Goal: Check status: Check status

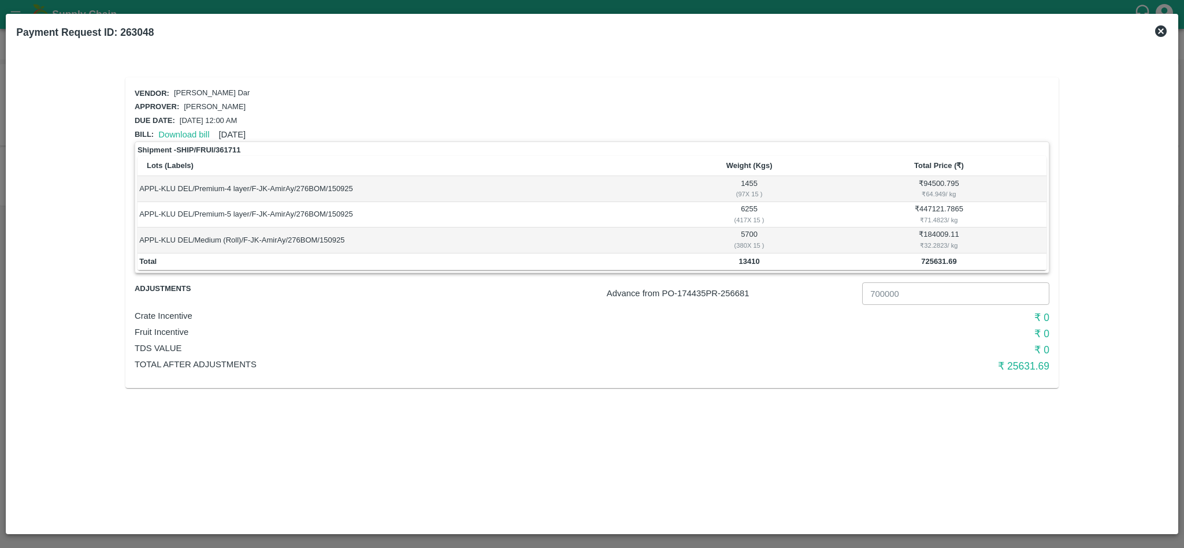
click at [735, 295] on p "Advance from PO- 174435 PR- 256681" at bounding box center [732, 293] width 251 height 13
copy p "256681"
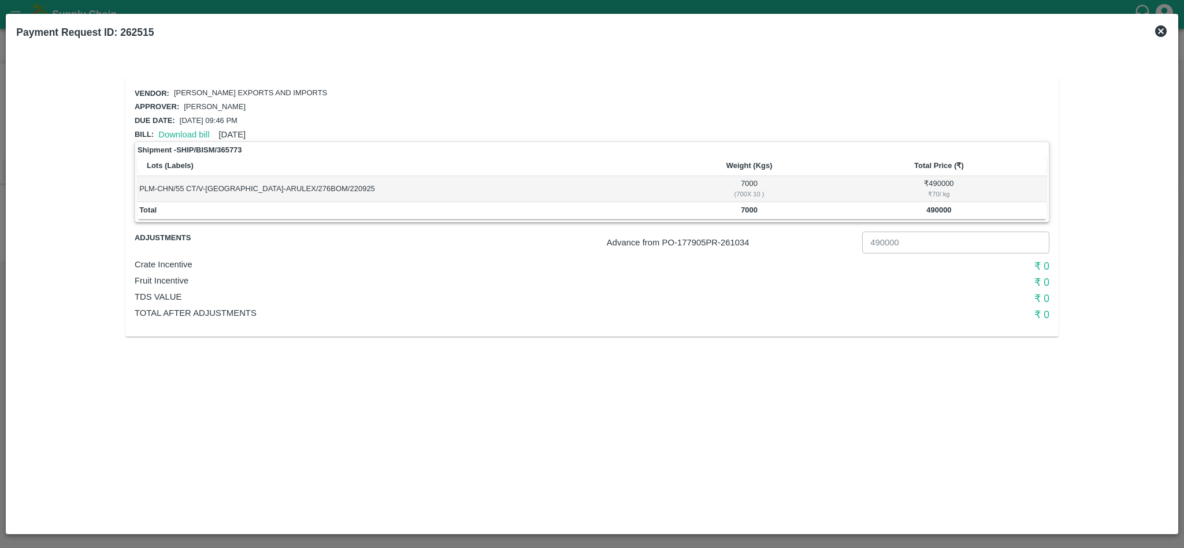
click at [747, 241] on p "Advance from PO- 177905 PR- 261034" at bounding box center [732, 242] width 251 height 13
copy p "261034"
